Goal: Navigation & Orientation: Find specific page/section

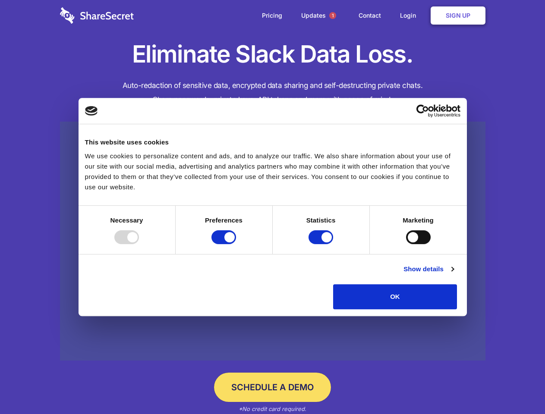
click at [139, 244] on div at bounding box center [126, 238] width 25 height 14
click at [236, 244] on input "Preferences" at bounding box center [224, 238] width 25 height 14
checkbox input "false"
click at [322, 244] on input "Statistics" at bounding box center [321, 238] width 25 height 14
checkbox input "false"
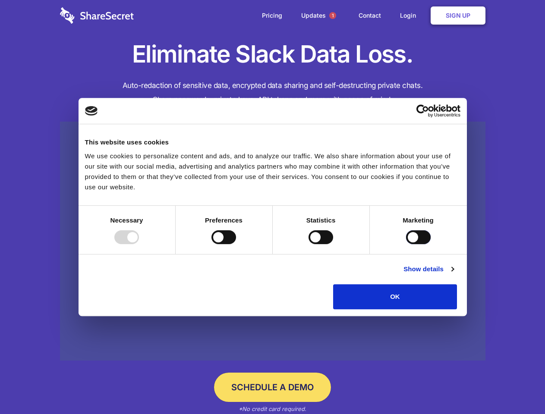
click at [406, 244] on input "Marketing" at bounding box center [418, 238] width 25 height 14
checkbox input "true"
click at [454, 275] on link "Show details" at bounding box center [429, 269] width 50 height 10
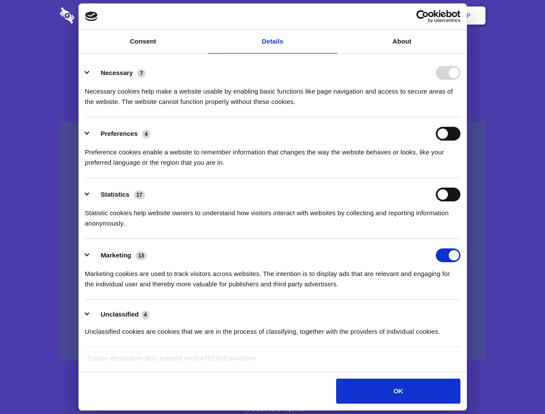
click at [461, 117] on li "Necessary 7 Necessary cookies help make a website usable by enabling basic func…" at bounding box center [273, 87] width 376 height 61
click at [332, 16] on span "1" at bounding box center [332, 15] width 7 height 7
